Goal: Subscribe to service/newsletter

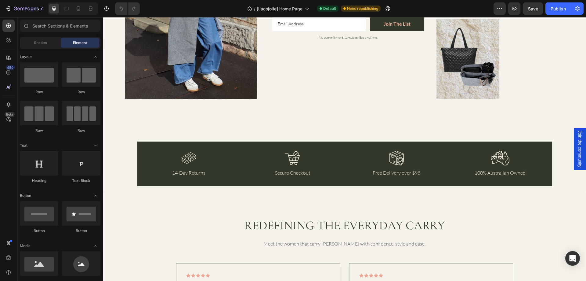
scroll to position [1252, 0]
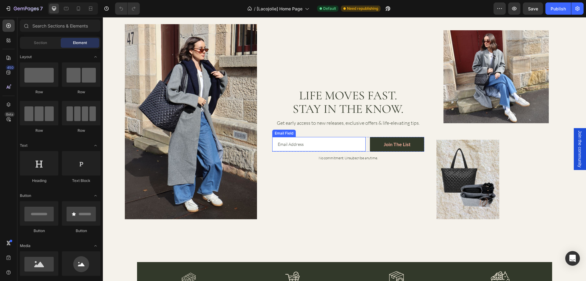
click at [281, 133] on div "Email Field" at bounding box center [284, 132] width 21 height 5
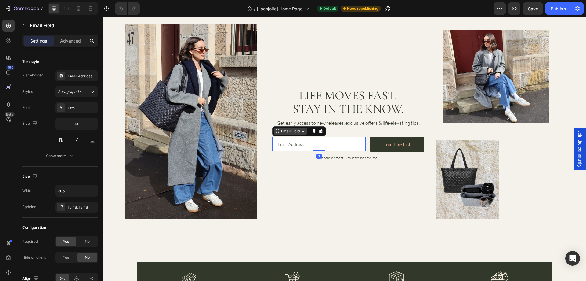
click at [281, 133] on div "Email Field" at bounding box center [290, 130] width 21 height 5
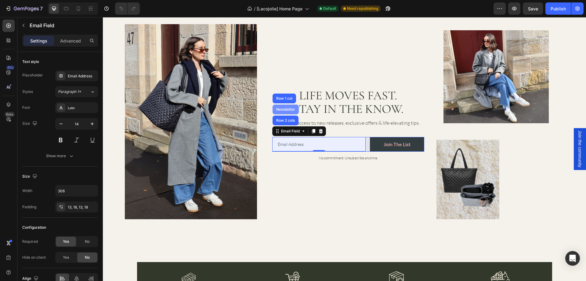
click at [285, 109] on div "Newsletter" at bounding box center [285, 109] width 21 height 4
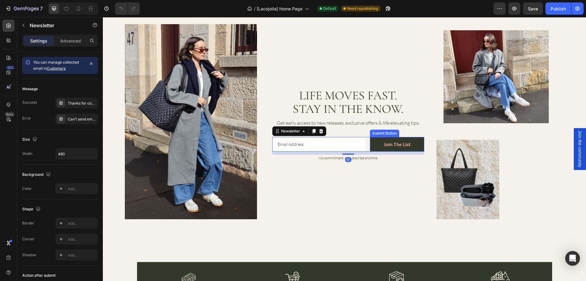
scroll to position [0, 0]
click at [292, 133] on div "Newsletter" at bounding box center [290, 130] width 21 height 5
click at [383, 134] on div "Submit Button" at bounding box center [384, 132] width 27 height 5
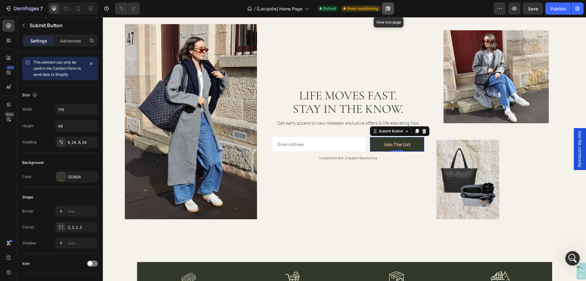
click at [387, 9] on icon "button" at bounding box center [388, 8] width 6 height 6
click at [390, 129] on div "Submit Button" at bounding box center [391, 130] width 27 height 5
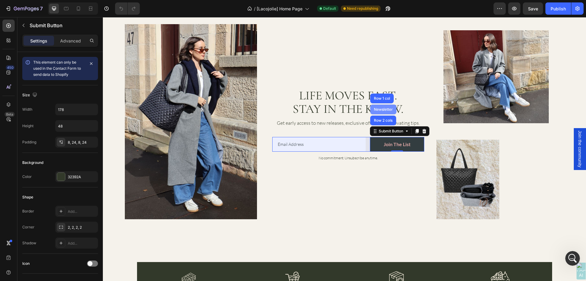
click at [384, 109] on div "Newsletter" at bounding box center [383, 109] width 21 height 4
